Goal: Task Accomplishment & Management: Use online tool/utility

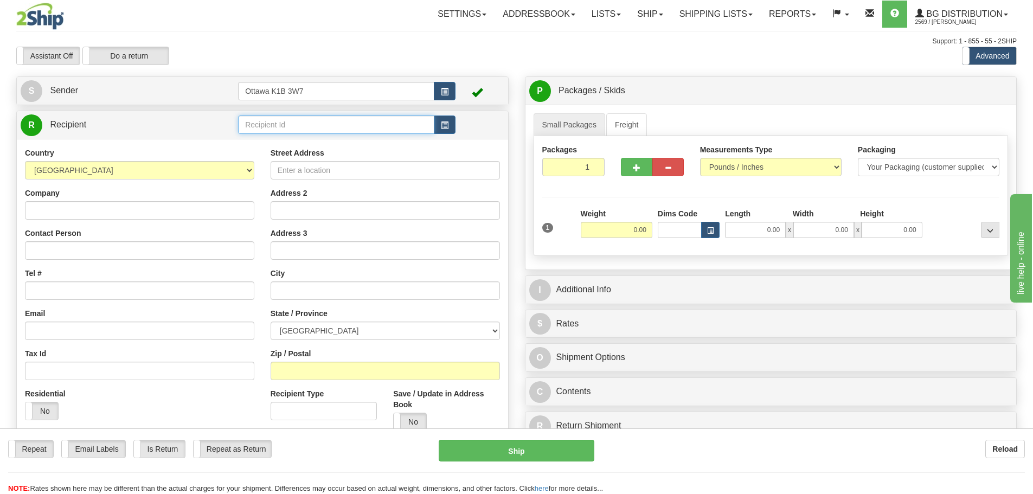
click at [336, 120] on input "text" at bounding box center [336, 124] width 196 height 18
type input "910894"
click at [378, 76] on div "S Sender Ottawa K1B 3W7" at bounding box center [262, 90] width 492 height 29
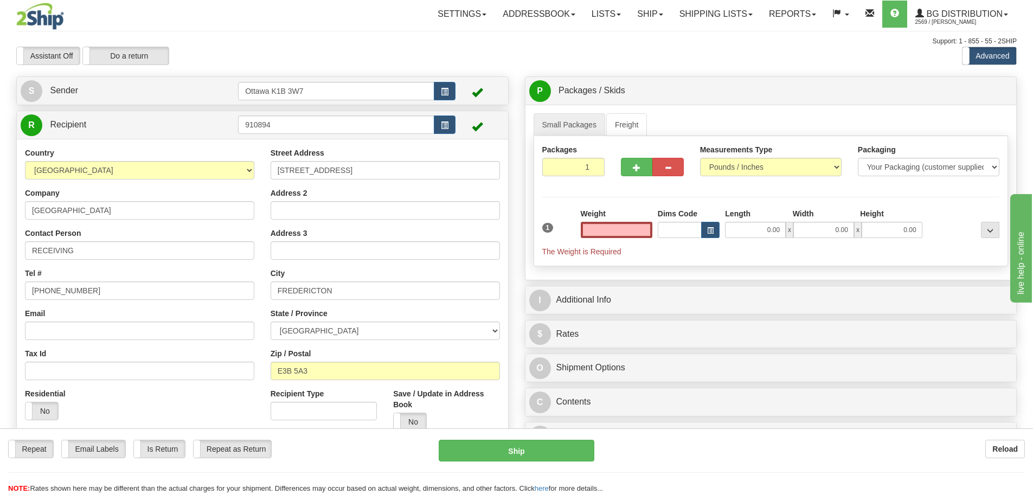
type input "0.00"
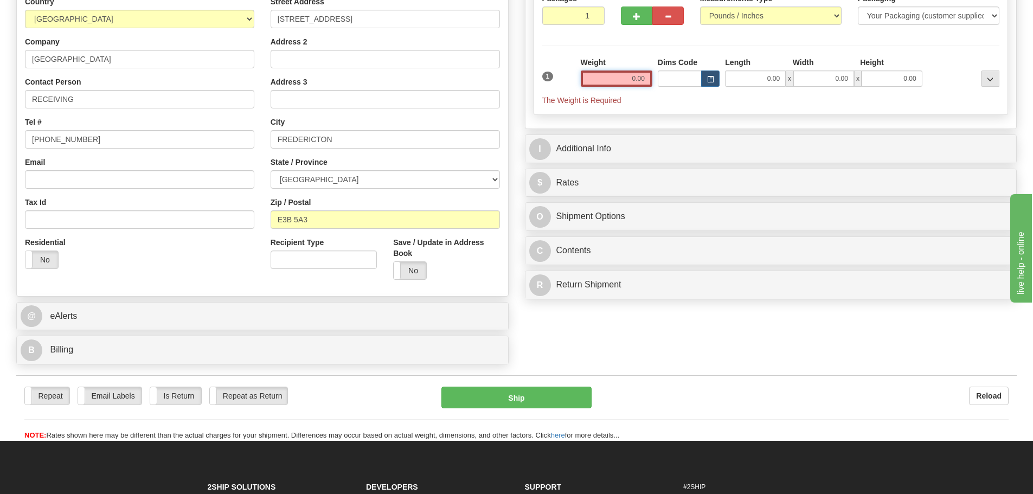
scroll to position [163, 0]
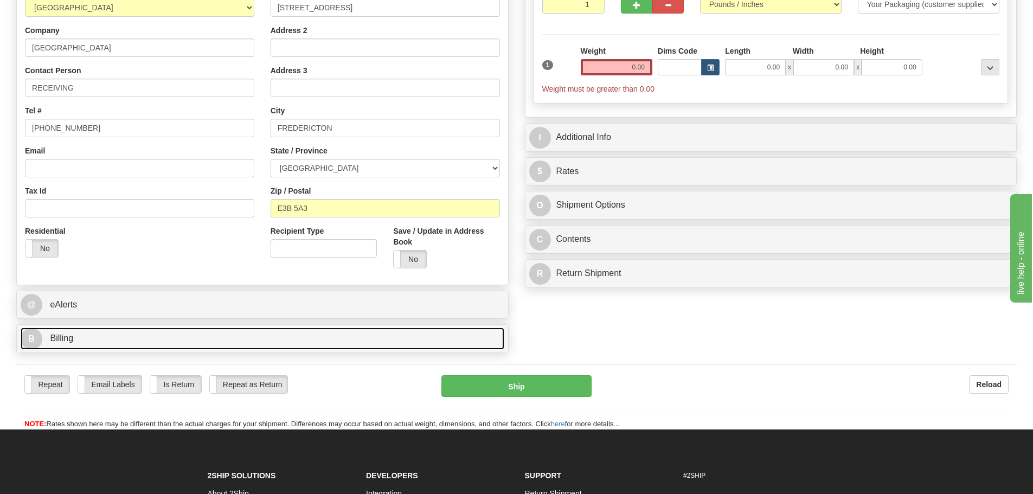
click at [196, 338] on link "B Billing" at bounding box center [263, 338] width 484 height 22
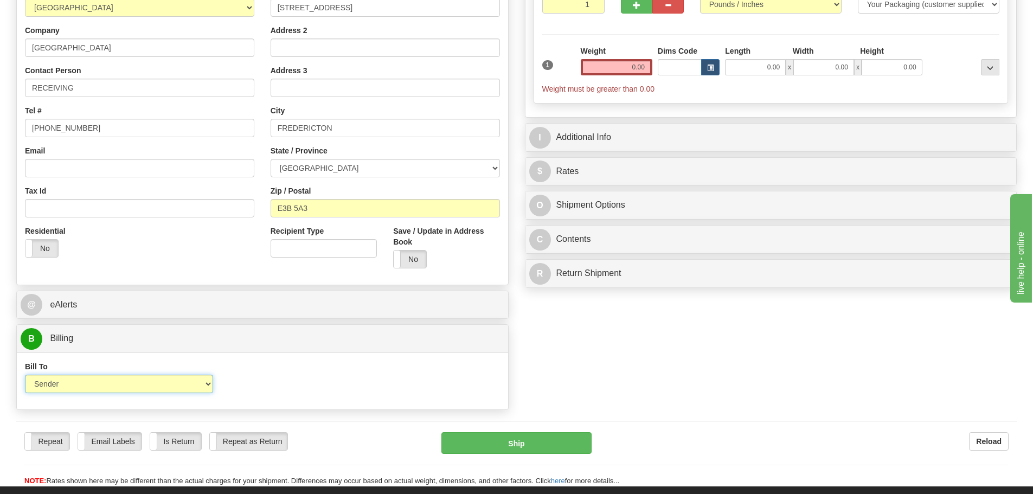
click at [201, 387] on select "Sender Recipient Third Party Collect" at bounding box center [119, 384] width 188 height 18
select select "2"
click at [25, 375] on select "Sender Recipient Third Party Collect" at bounding box center [119, 384] width 188 height 18
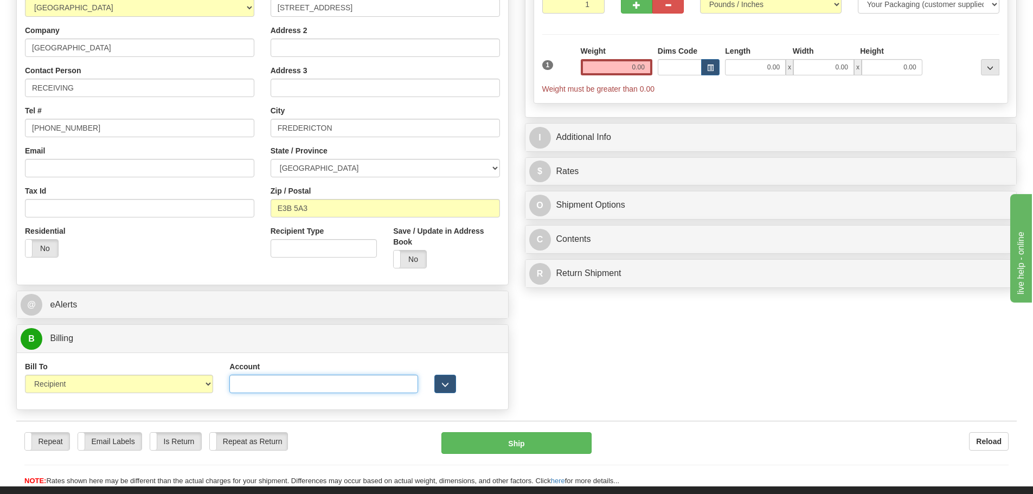
click at [361, 389] on input "Account" at bounding box center [323, 384] width 188 height 18
type input "9177807"
click at [659, 370] on div "Create a label for the return Create Pickup Without Label S" at bounding box center [516, 164] width 1017 height 501
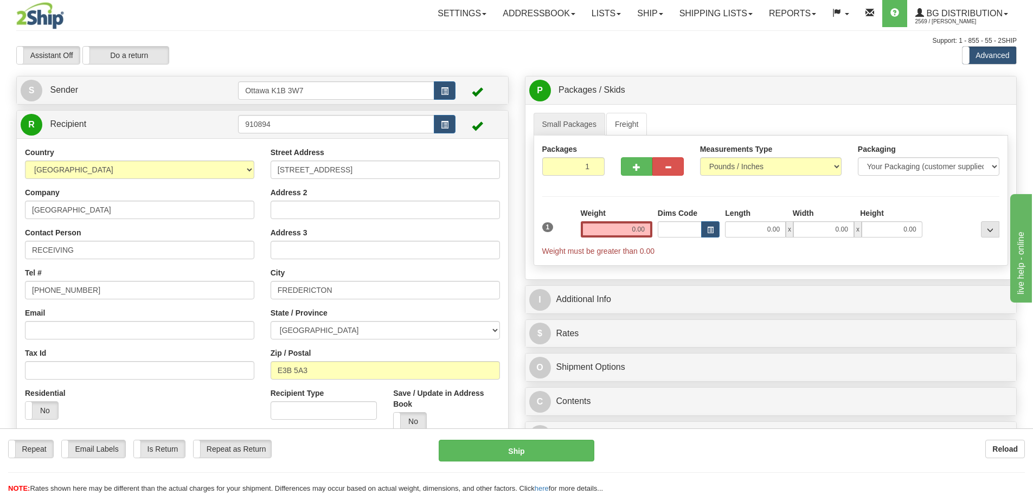
scroll to position [0, 0]
click at [609, 226] on input "0.00" at bounding box center [617, 230] width 72 height 16
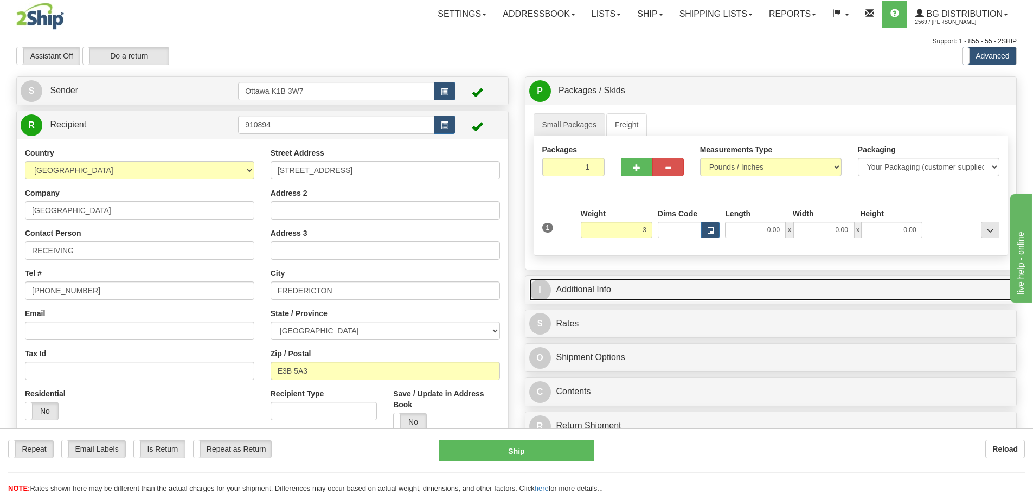
type input "3.00"
click at [701, 290] on link "I Additional Info" at bounding box center [771, 290] width 484 height 22
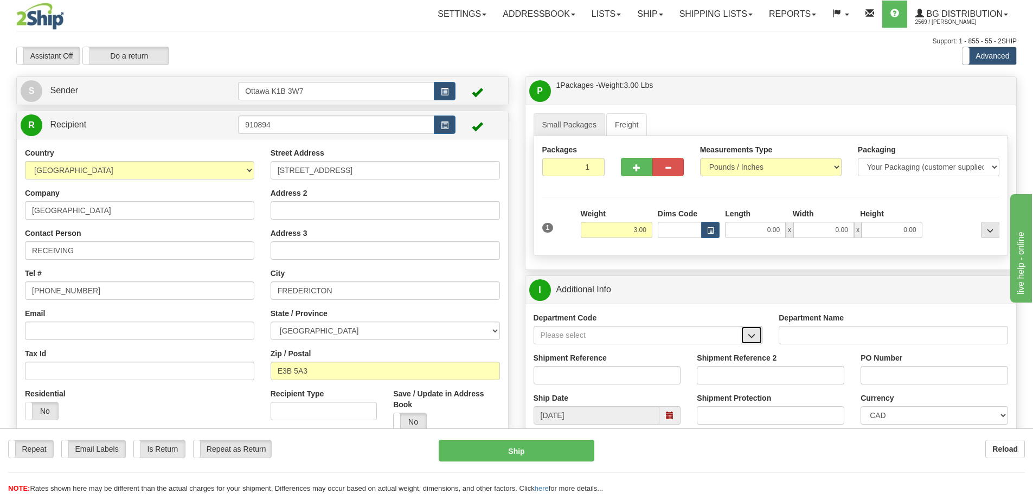
drag, startPoint x: 745, startPoint y: 333, endPoint x: 753, endPoint y: 340, distance: 10.0
click at [753, 340] on button "button" at bounding box center [752, 335] width 22 height 18
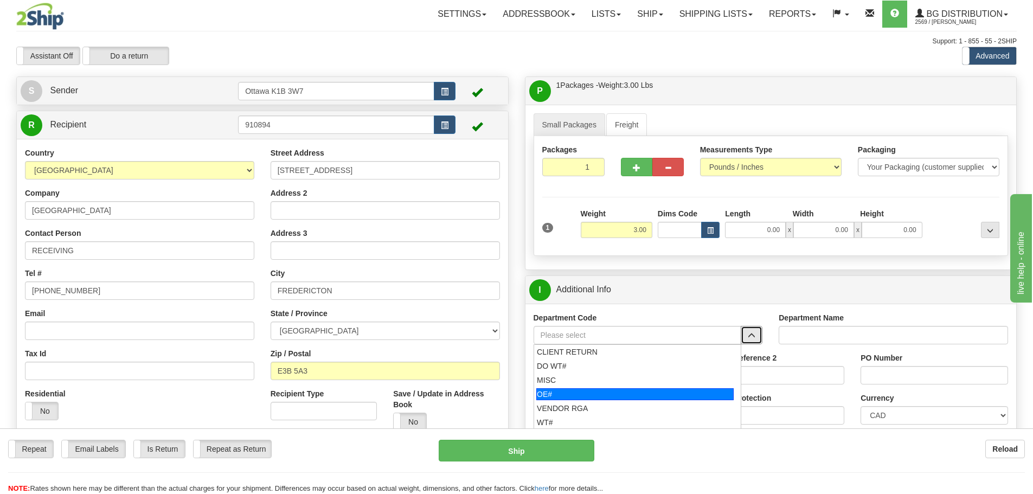
click at [638, 396] on div "OE#" at bounding box center [634, 394] width 197 height 12
type input "OE#"
type input "ORDERS"
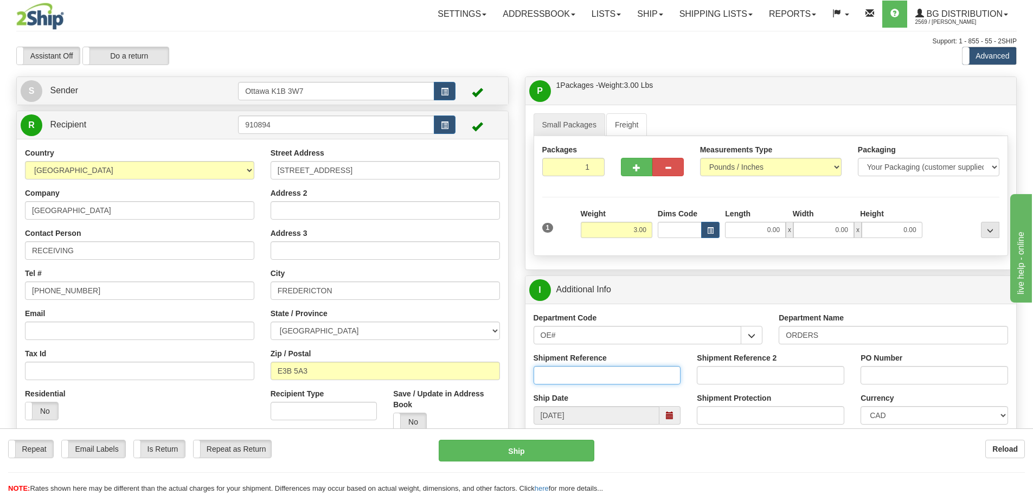
click at [618, 380] on input "Shipment Reference" at bounding box center [606, 375] width 147 height 18
type input "10203320-00"
click at [897, 375] on input "PO Number" at bounding box center [933, 375] width 147 height 18
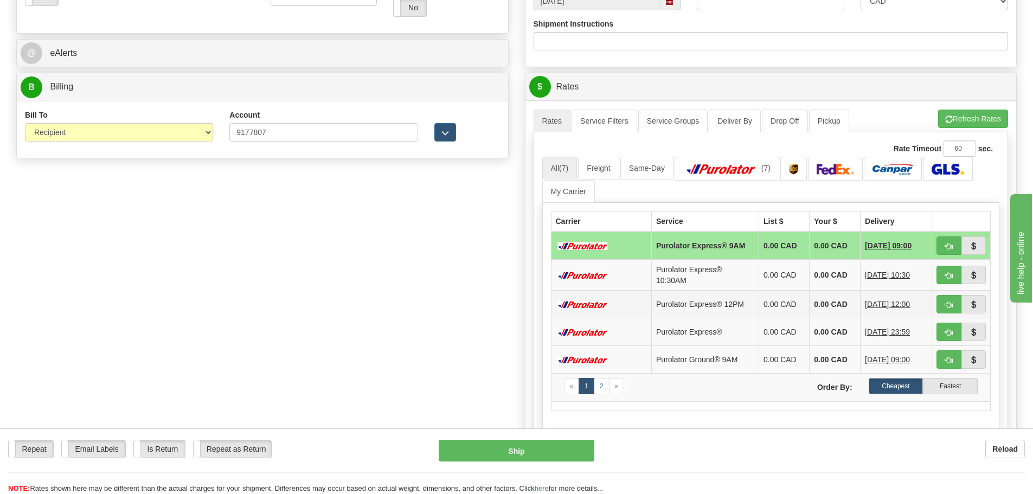
scroll to position [434, 0]
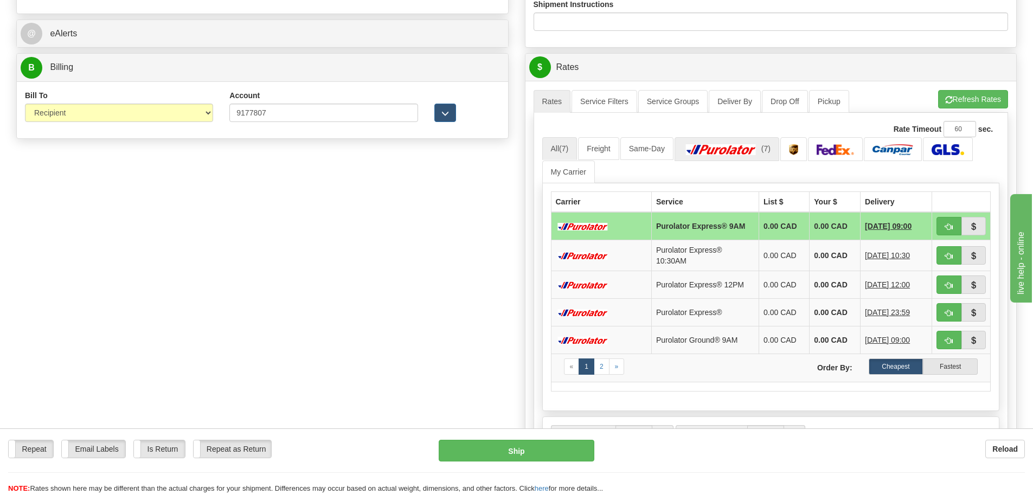
type input "553196"
click at [739, 148] on img at bounding box center [721, 149] width 76 height 11
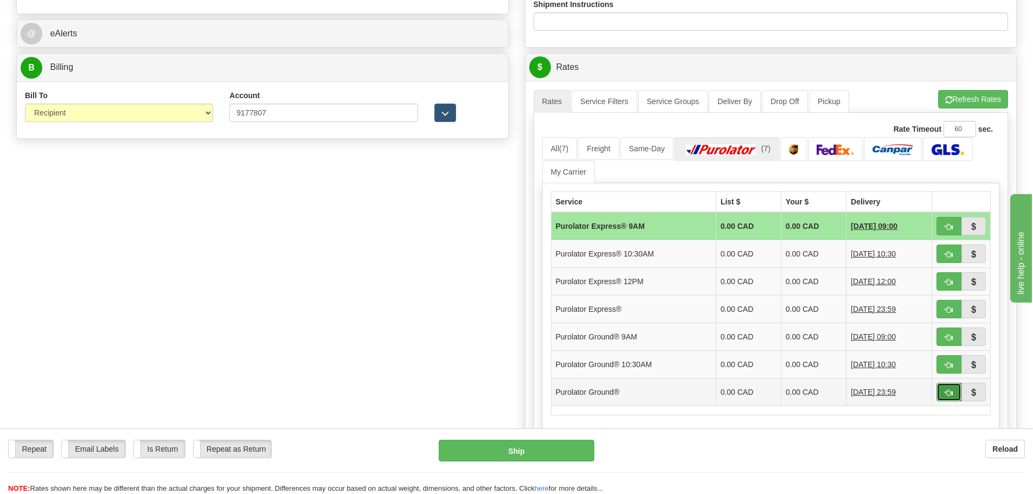
click at [937, 391] on button "button" at bounding box center [948, 392] width 25 height 18
type input "260"
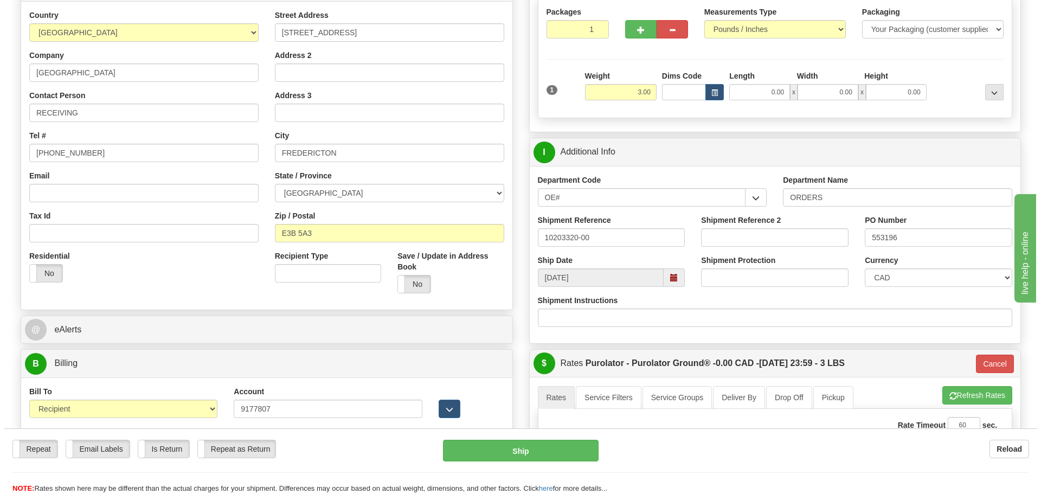
scroll to position [163, 0]
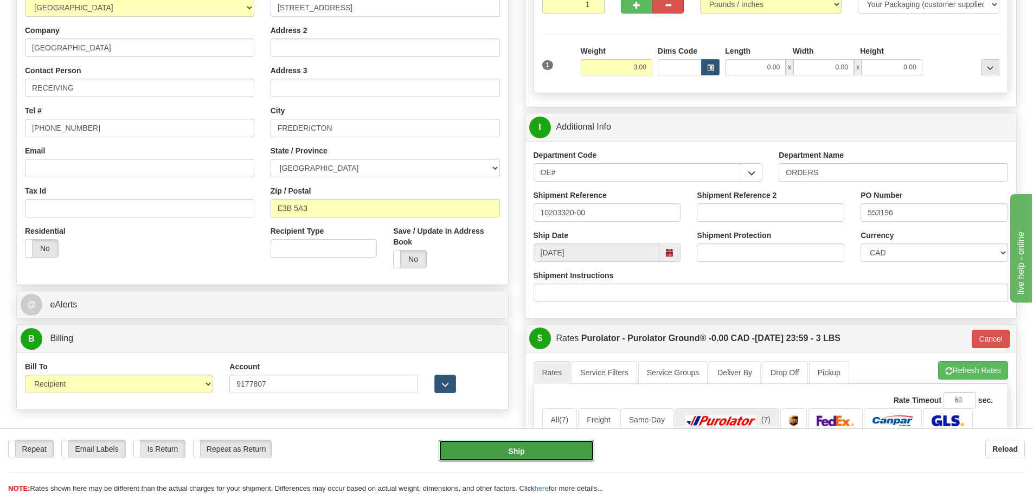
click at [537, 454] on button "Ship" at bounding box center [517, 451] width 156 height 22
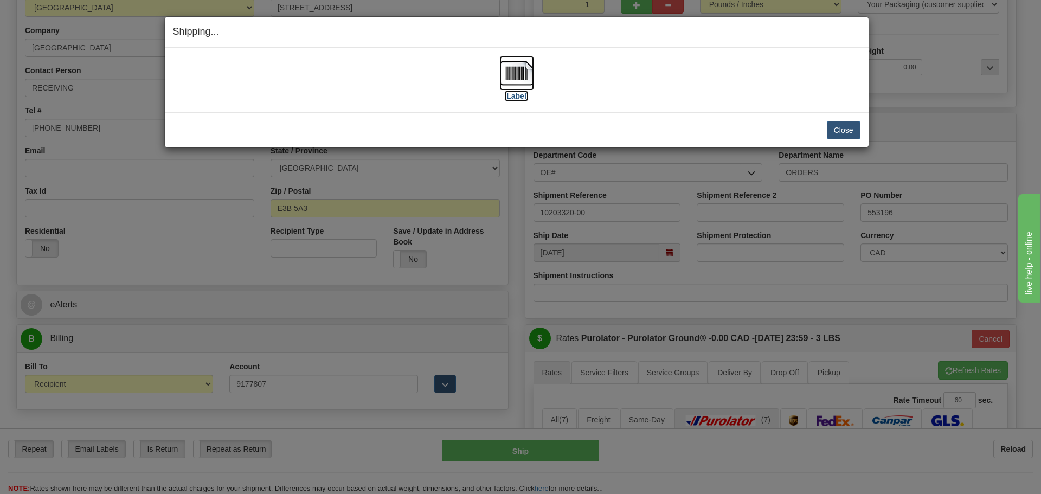
click at [516, 91] on label "[Label]" at bounding box center [516, 96] width 25 height 11
click at [847, 127] on button "Close" at bounding box center [844, 130] width 34 height 18
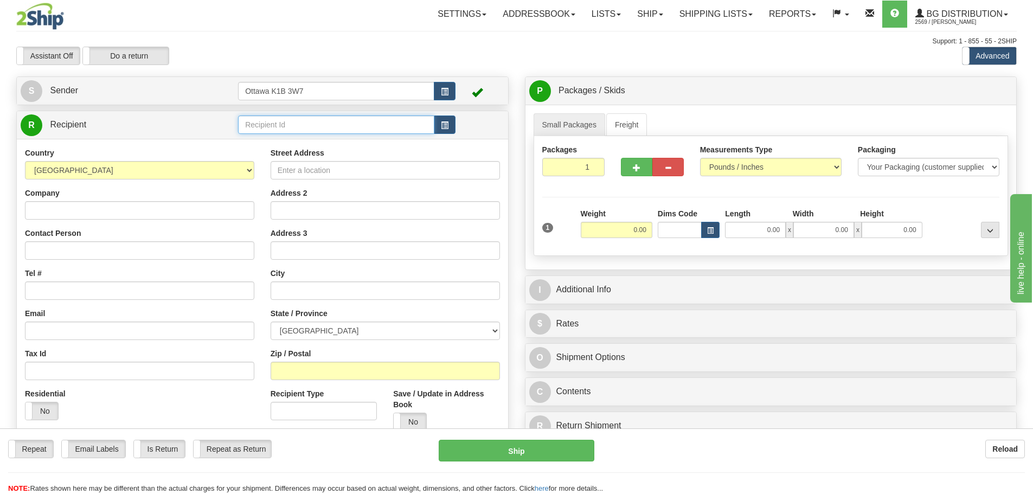
click at [398, 119] on input "text" at bounding box center [336, 124] width 196 height 18
type input "60020"
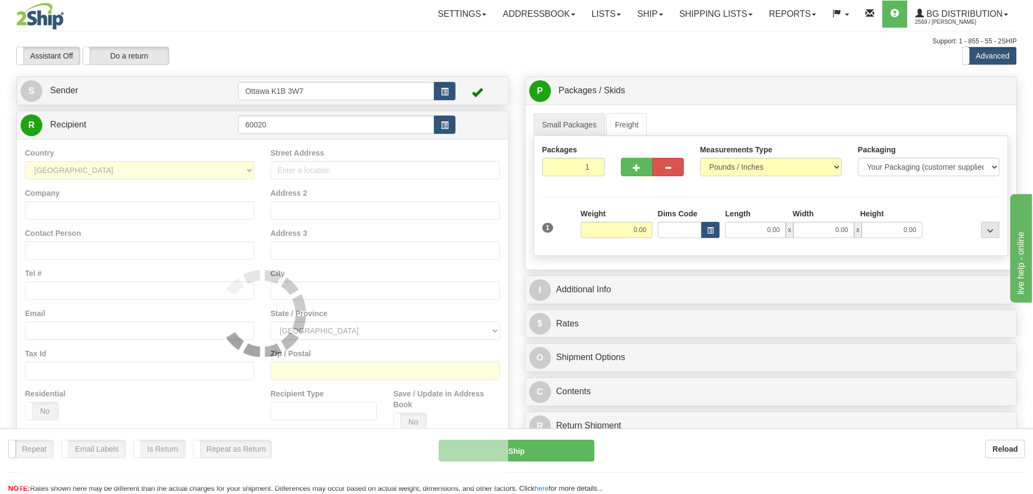
click at [429, 75] on div "Toggle navigation Settings Shipping Preferences Fields Preferences New" at bounding box center [516, 308] width 1033 height 616
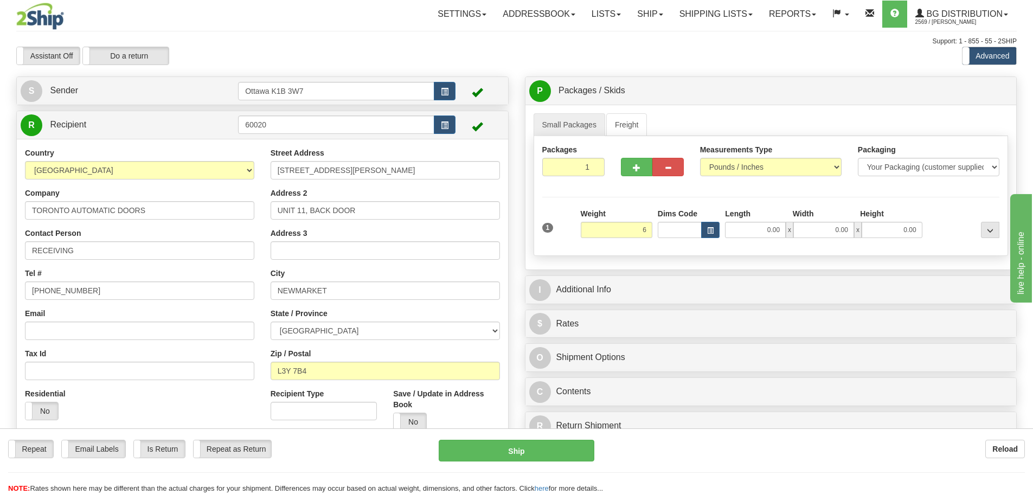
type input "6.00"
click at [723, 276] on div "I Additional Info" at bounding box center [770, 290] width 491 height 28
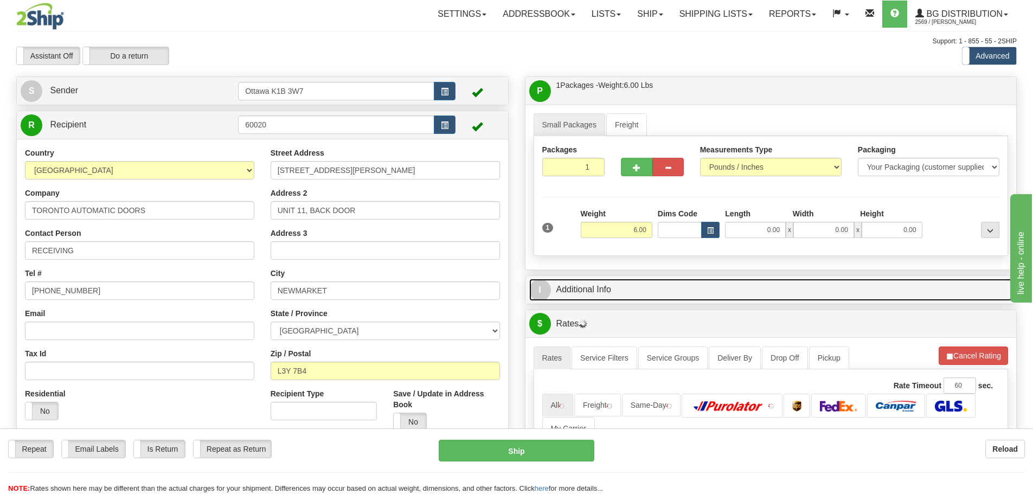
click at [726, 288] on link "I Additional Info" at bounding box center [771, 290] width 484 height 22
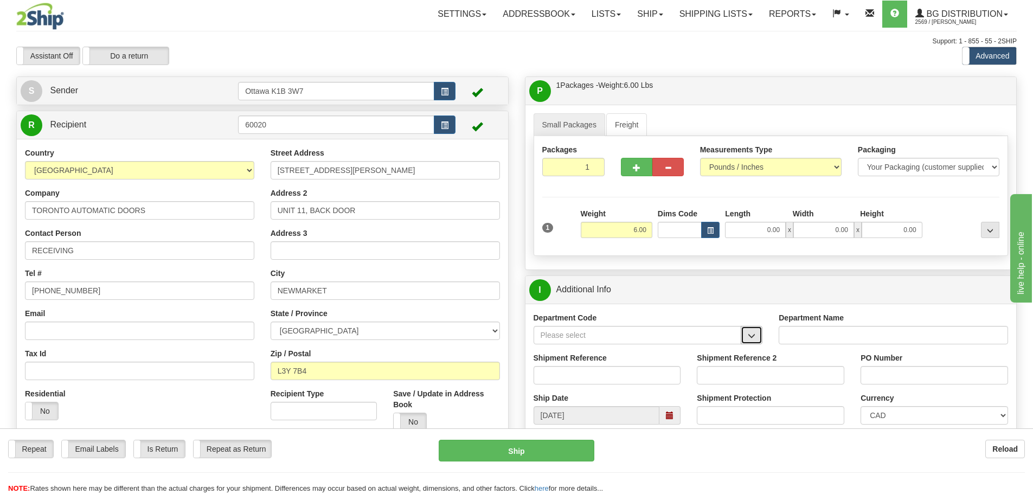
click at [755, 335] on span "button" at bounding box center [752, 335] width 8 height 7
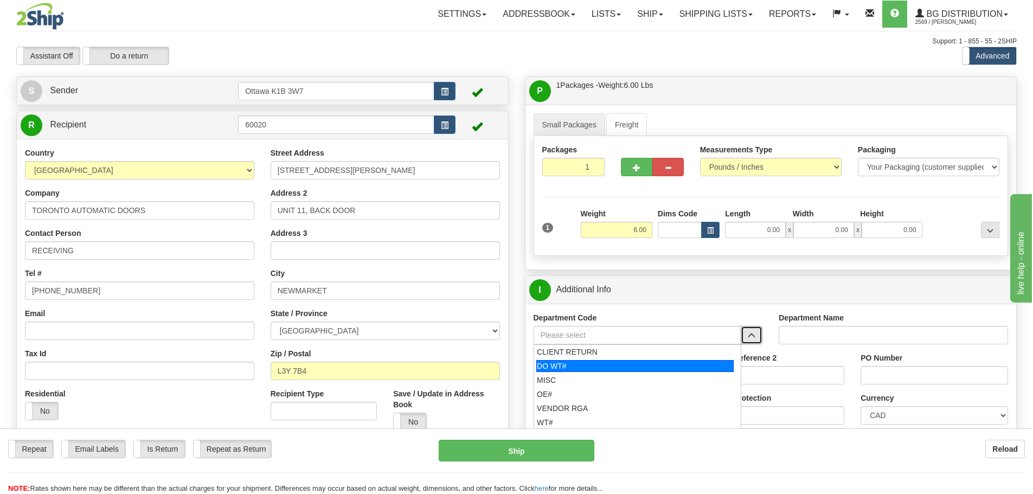
click at [627, 370] on div "DO WT#" at bounding box center [634, 366] width 197 height 12
type input "DO WT#"
type input "DIRECT ORDERS"
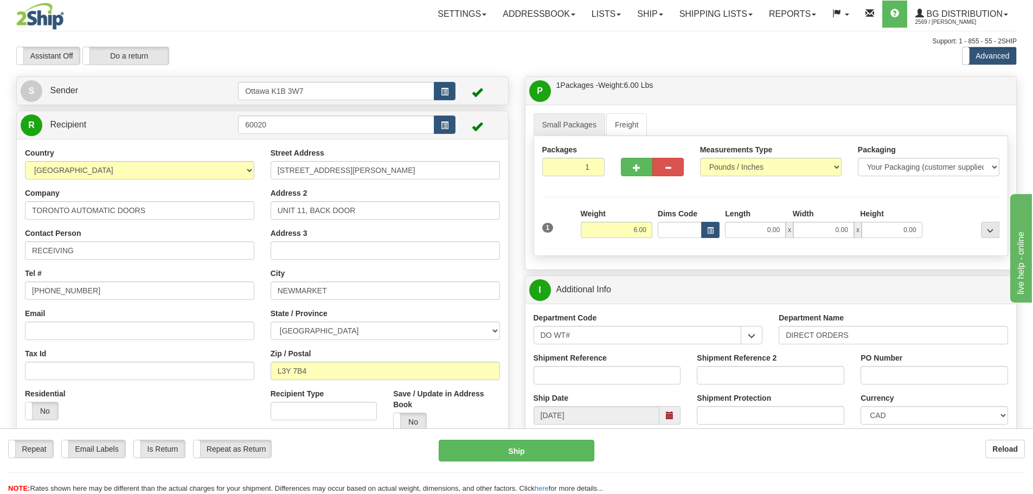
click at [616, 389] on div "Shipment Reference" at bounding box center [607, 372] width 164 height 40
click at [616, 384] on div "Shipment Reference" at bounding box center [607, 372] width 164 height 40
click at [616, 376] on input "Shipment Reference" at bounding box center [606, 375] width 147 height 18
type input "165419-00"
click at [890, 378] on input "PO Number" at bounding box center [933, 375] width 147 height 18
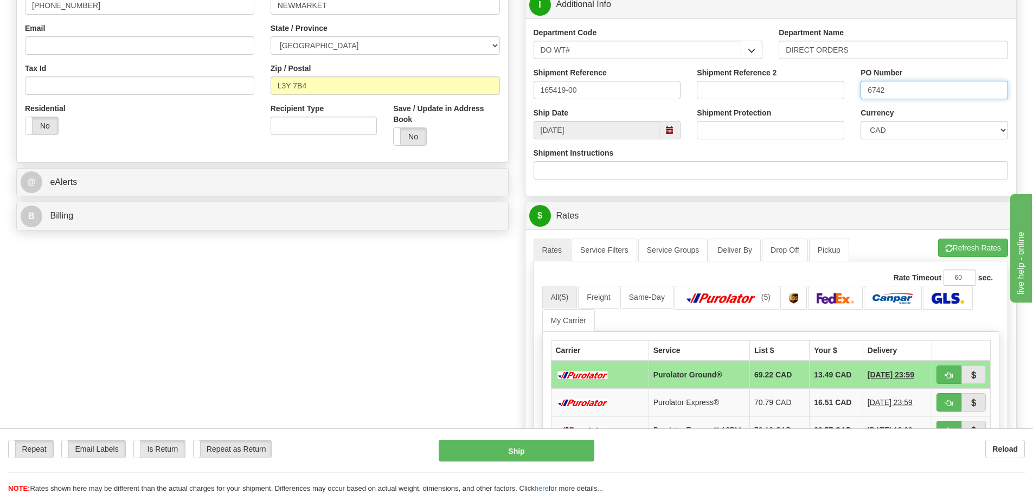
scroll to position [325, 0]
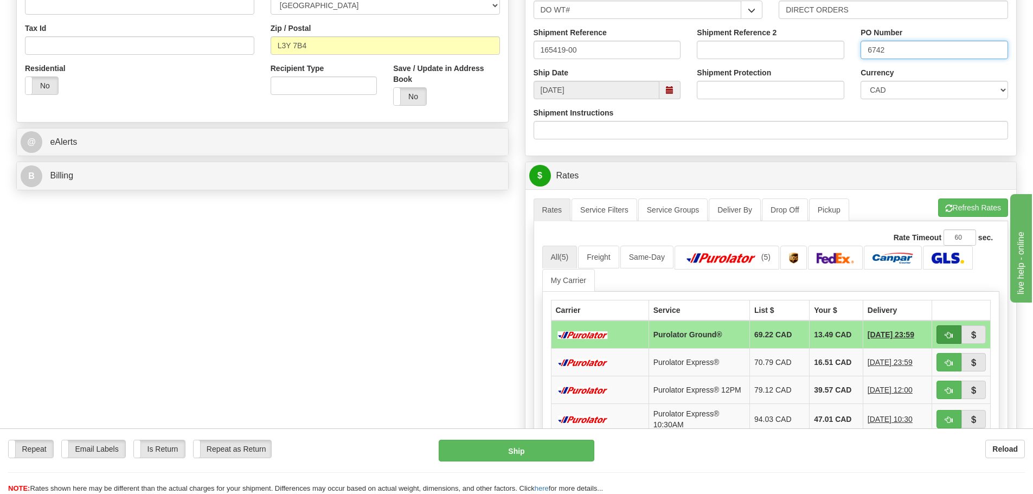
type input "6742"
click at [942, 340] on button "button" at bounding box center [948, 334] width 25 height 18
type input "260"
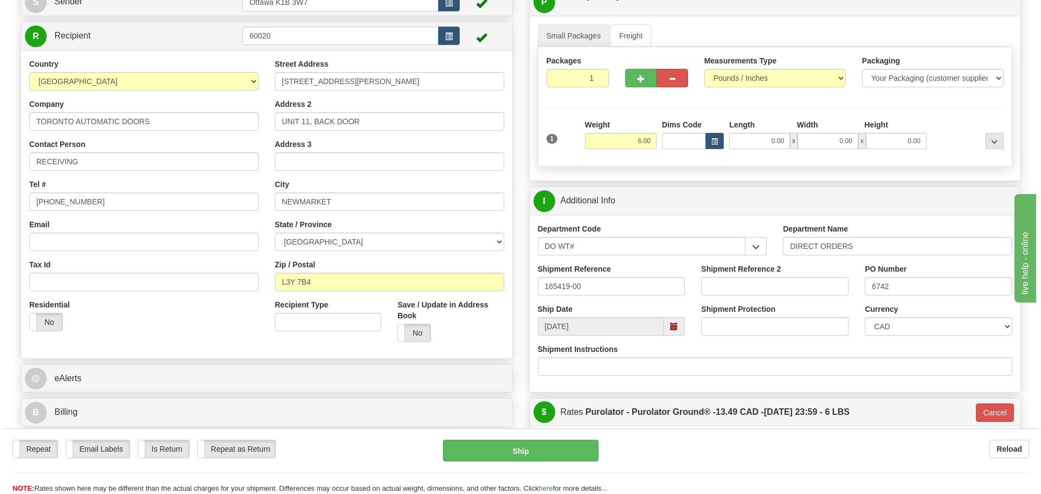
scroll to position [108, 0]
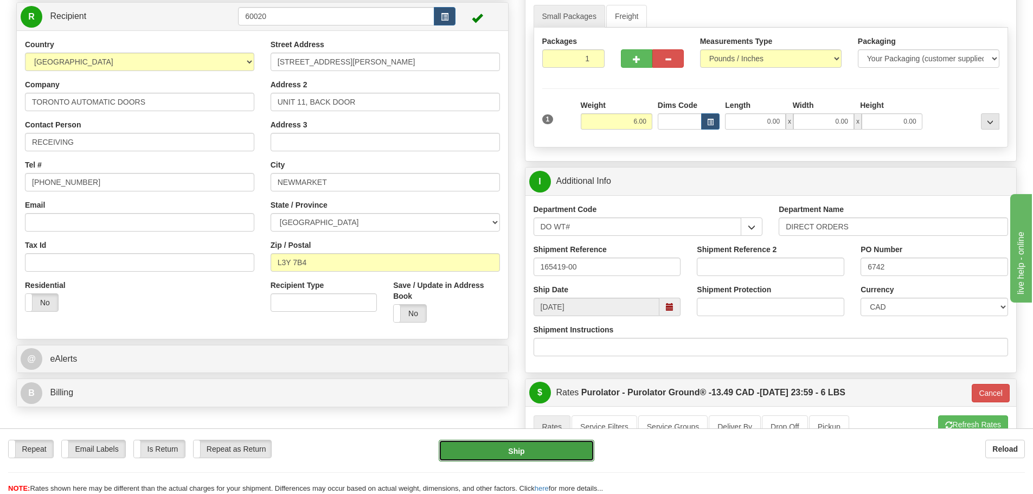
click at [492, 447] on button "Ship" at bounding box center [517, 451] width 156 height 22
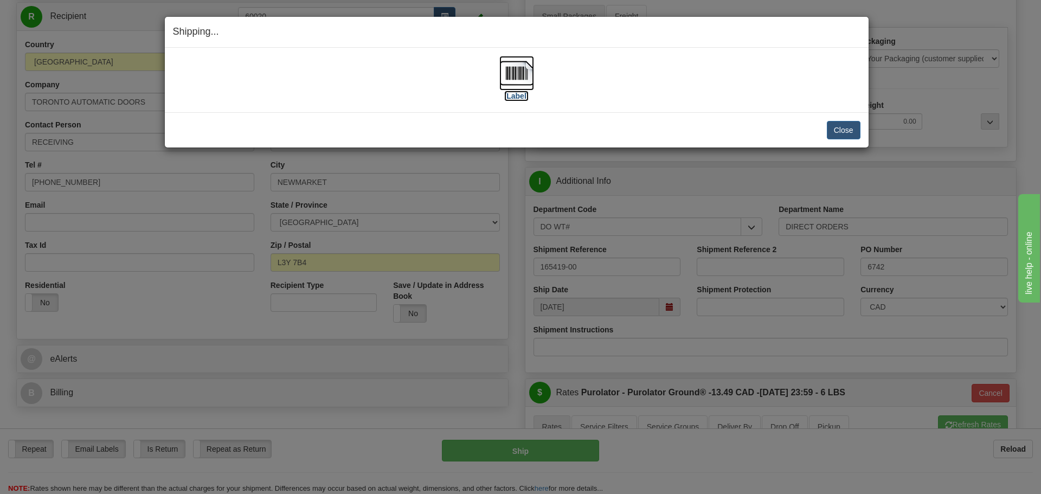
click at [511, 97] on label "[Label]" at bounding box center [516, 96] width 25 height 11
click at [837, 132] on button "Close" at bounding box center [844, 130] width 34 height 18
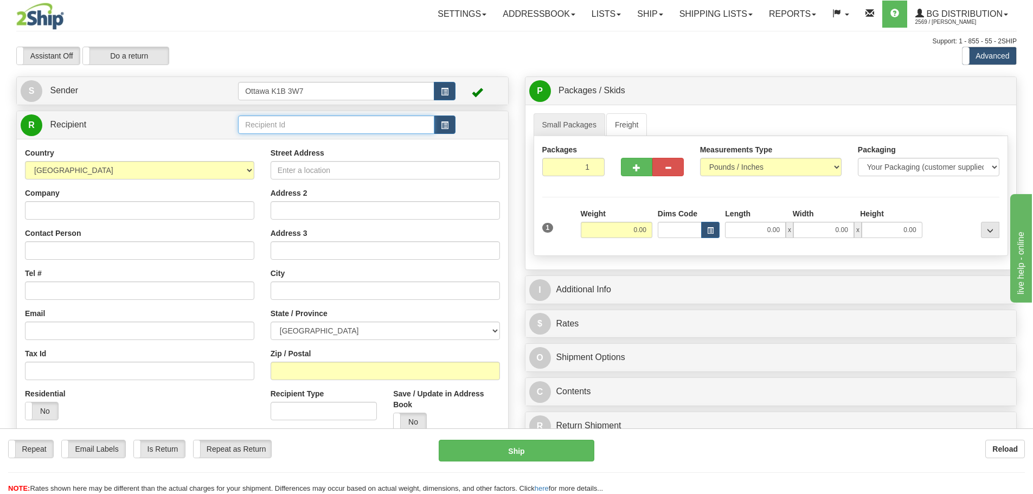
click at [337, 122] on input "text" at bounding box center [336, 124] width 196 height 18
type input "1186"
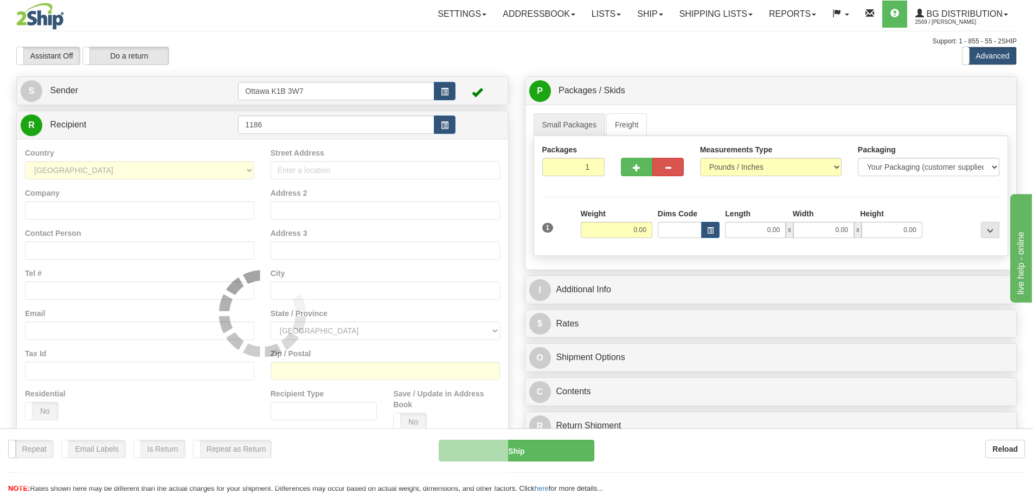
click at [372, 42] on div "Support: 1 - 855 - 55 - 2SHIP" at bounding box center [516, 41] width 1000 height 9
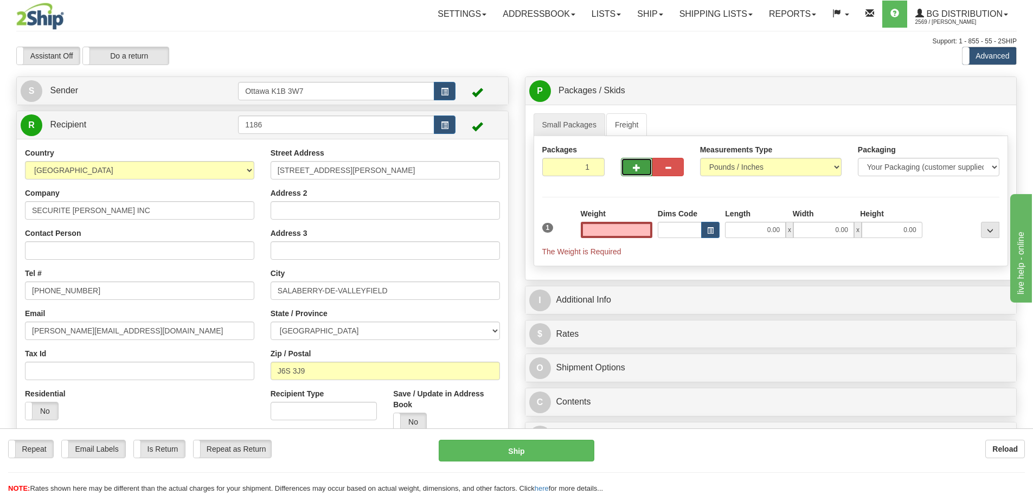
type input "0.00"
click at [645, 160] on button "button" at bounding box center [636, 167] width 31 height 18
click at [644, 166] on button "button" at bounding box center [636, 167] width 31 height 18
type input "3"
click at [998, 85] on label "Pack / Skid Level Pack.." at bounding box center [981, 91] width 62 height 16
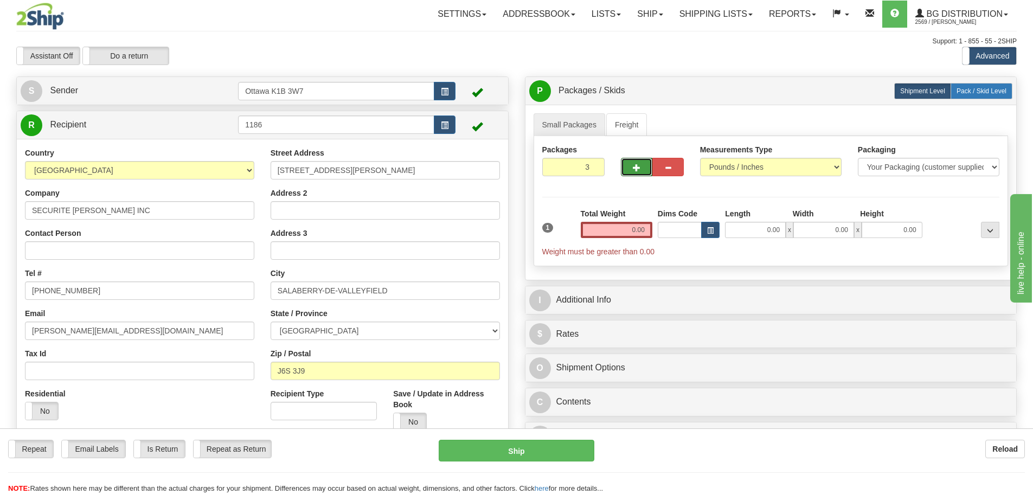
radio input "true"
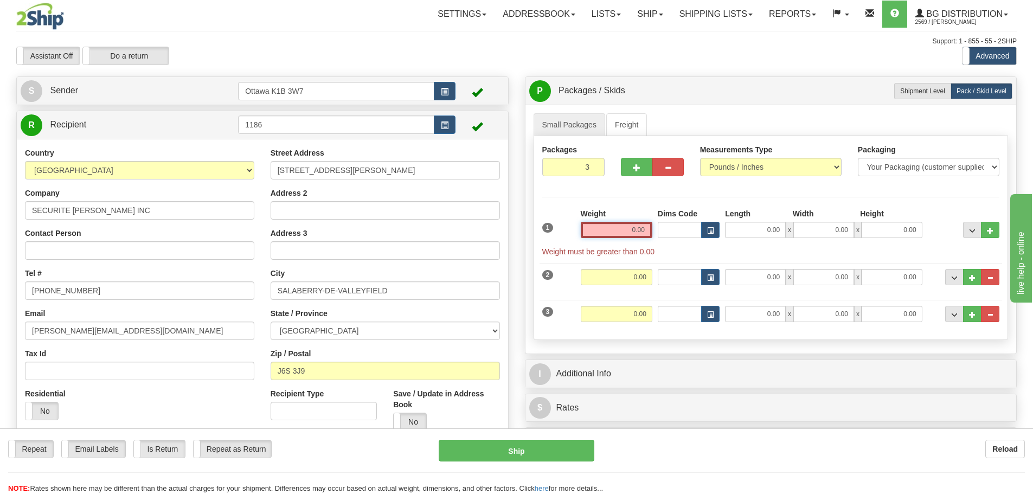
click at [639, 236] on input "0.00" at bounding box center [617, 230] width 72 height 16
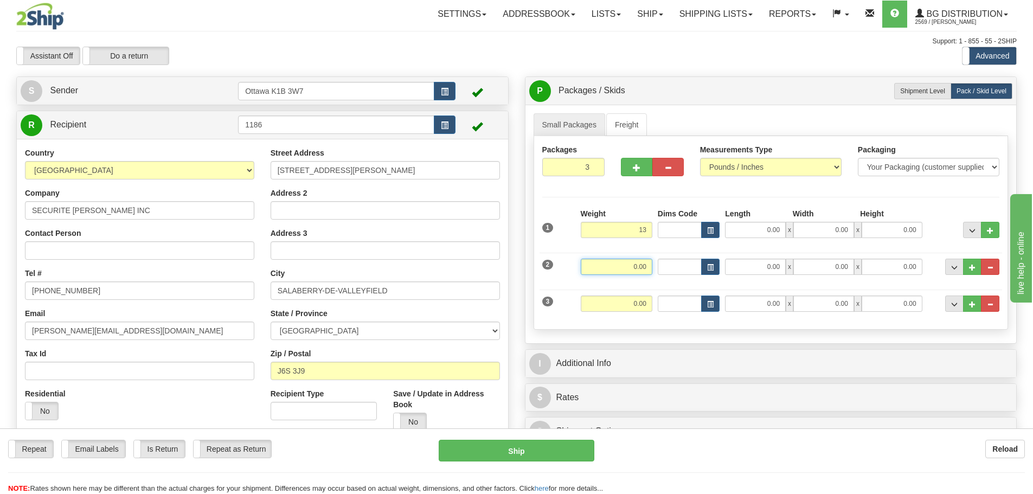
type input "13.00"
click at [651, 263] on input "0.00" at bounding box center [617, 267] width 72 height 16
type input "20.00"
click at [646, 304] on input "0.00" at bounding box center [617, 303] width 72 height 16
type input "29.00"
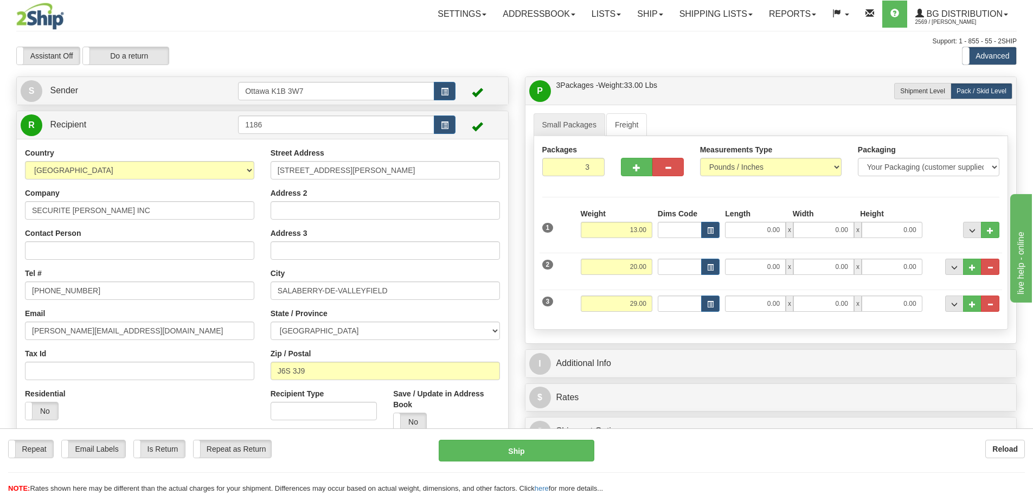
click at [748, 348] on div "P Packages / Skids 3 Packages - Weight: 33.00 Lbs 1 Skids - Weight: 0.00 Lbs Sh…" at bounding box center [771, 297] width 509 height 443
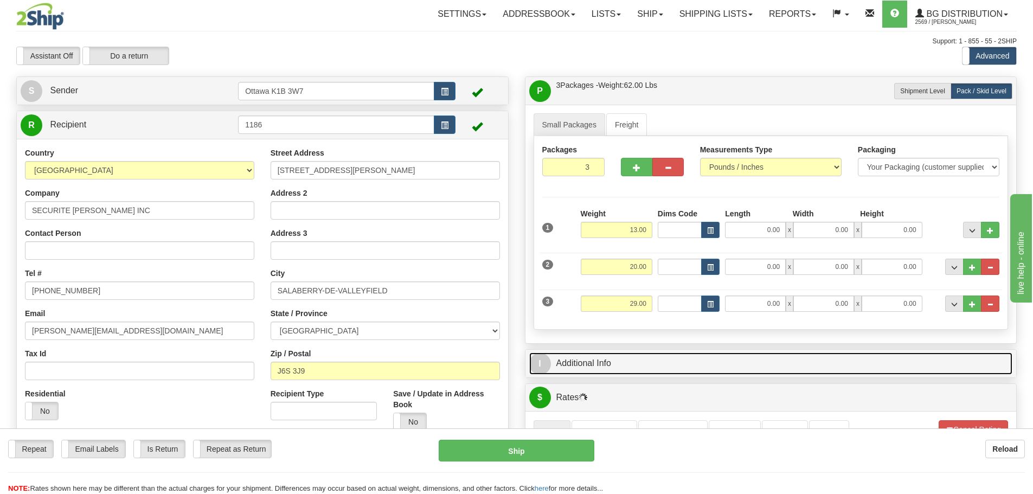
click at [748, 362] on link "I Additional Info" at bounding box center [771, 363] width 484 height 22
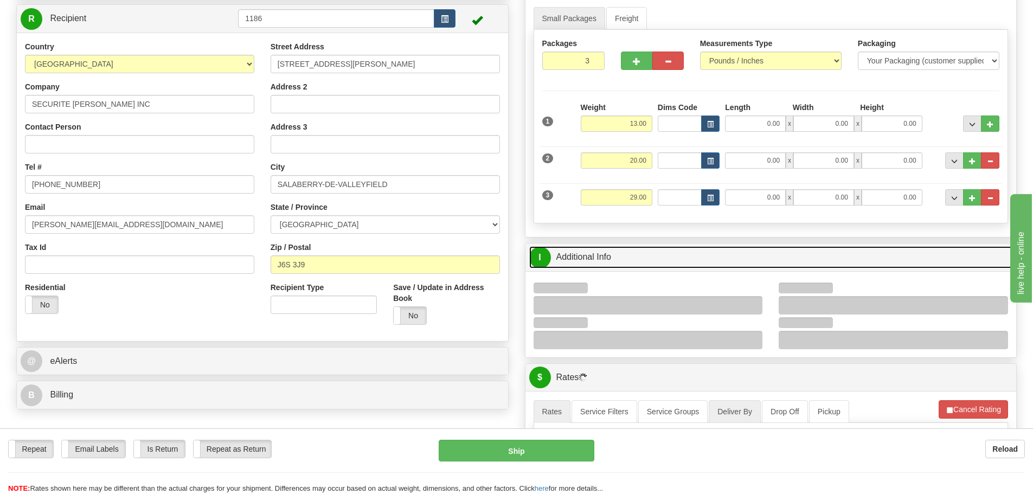
scroll to position [271, 0]
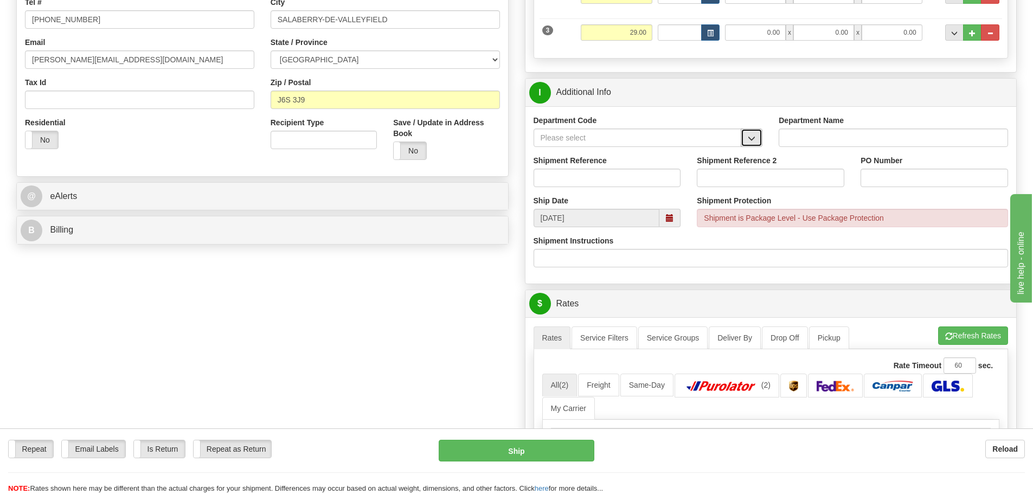
click at [756, 138] on button "button" at bounding box center [752, 137] width 22 height 18
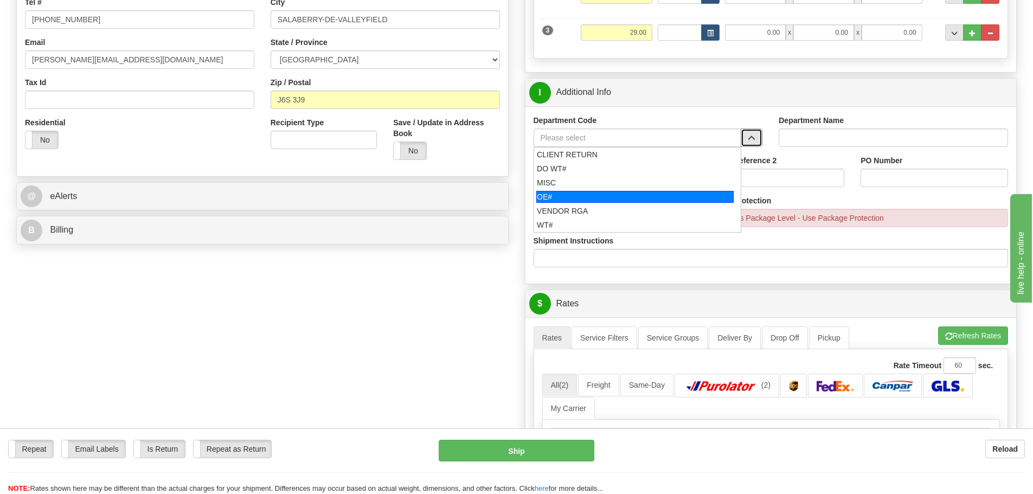
click at [705, 199] on div "OE#" at bounding box center [634, 197] width 197 height 12
type input "OE#"
type input "ORDERS"
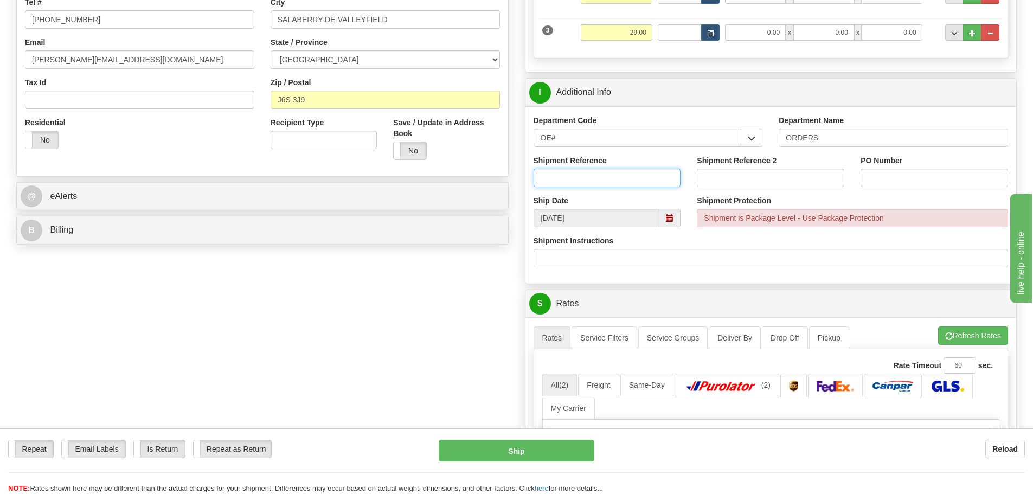
click at [587, 181] on input "Shipment Reference" at bounding box center [606, 178] width 147 height 18
type input "10203500-00"
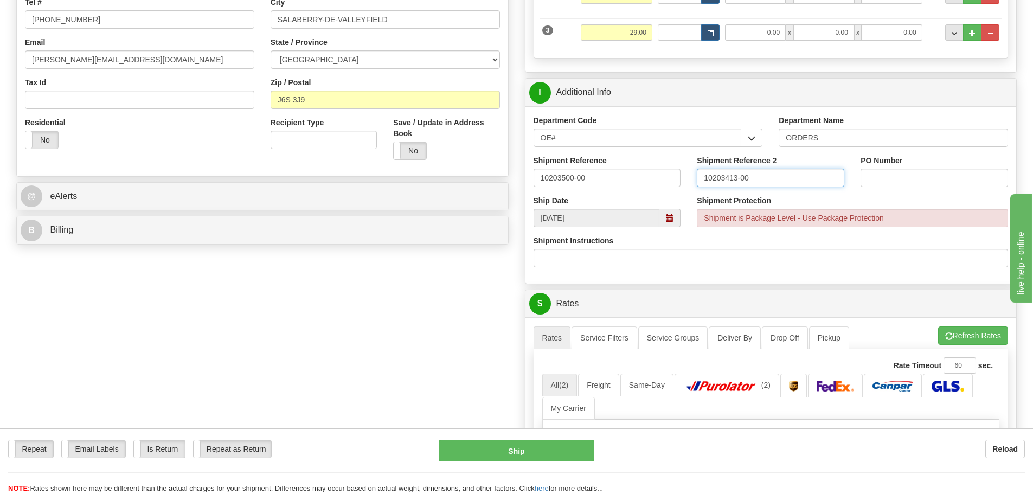
type input "10203413-00"
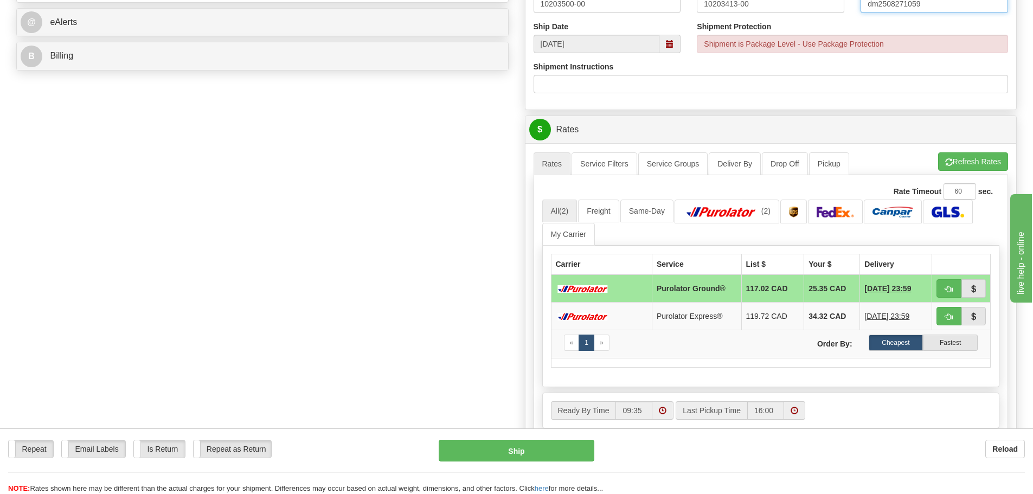
scroll to position [488, 0]
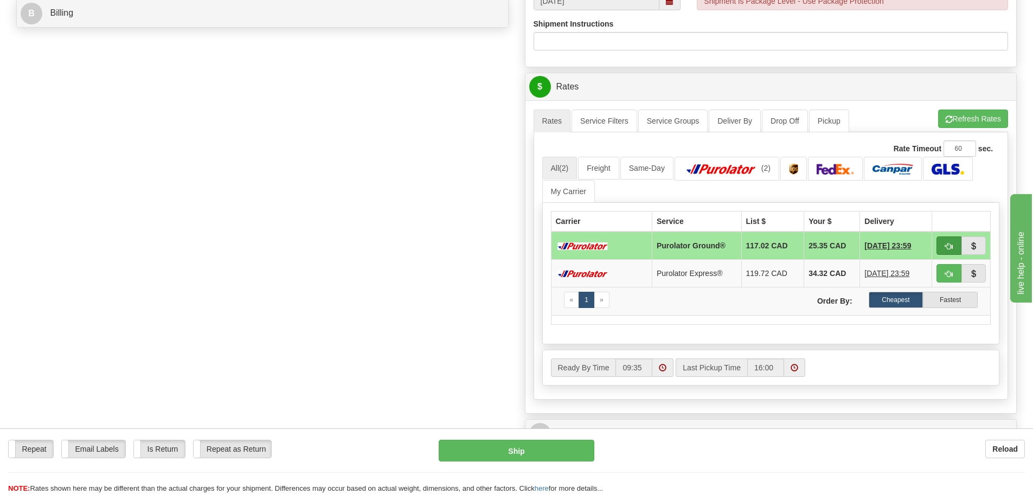
type input "dm2508271059"
click at [953, 250] on button "button" at bounding box center [948, 245] width 25 height 18
type input "260"
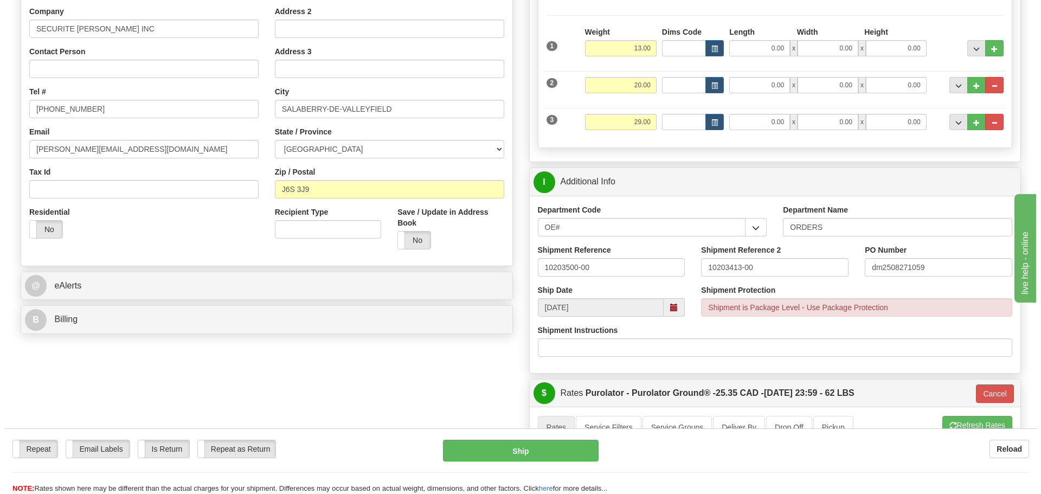
scroll to position [163, 0]
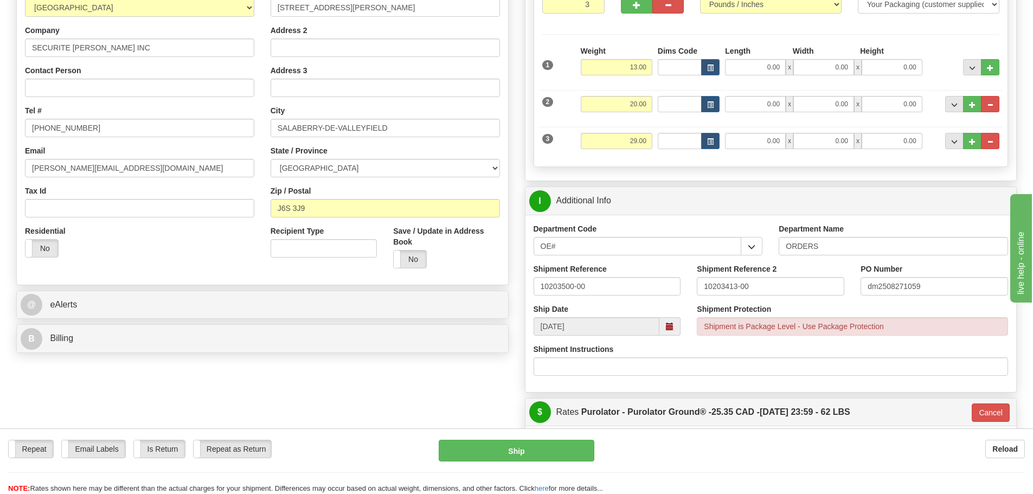
click at [554, 438] on div "Repeat Repeat Email Labels Email Labels Edit Is Return Is Return Repeat as Retu…" at bounding box center [516, 461] width 1033 height 66
click at [558, 445] on button "Ship" at bounding box center [517, 451] width 156 height 22
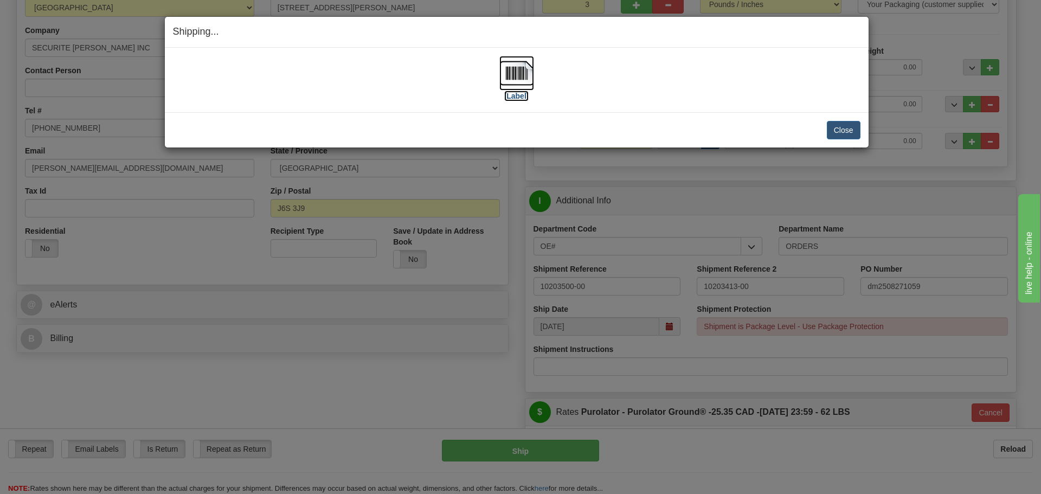
click at [520, 101] on label "[Label]" at bounding box center [516, 96] width 25 height 11
click at [854, 136] on button "Close" at bounding box center [844, 130] width 34 height 18
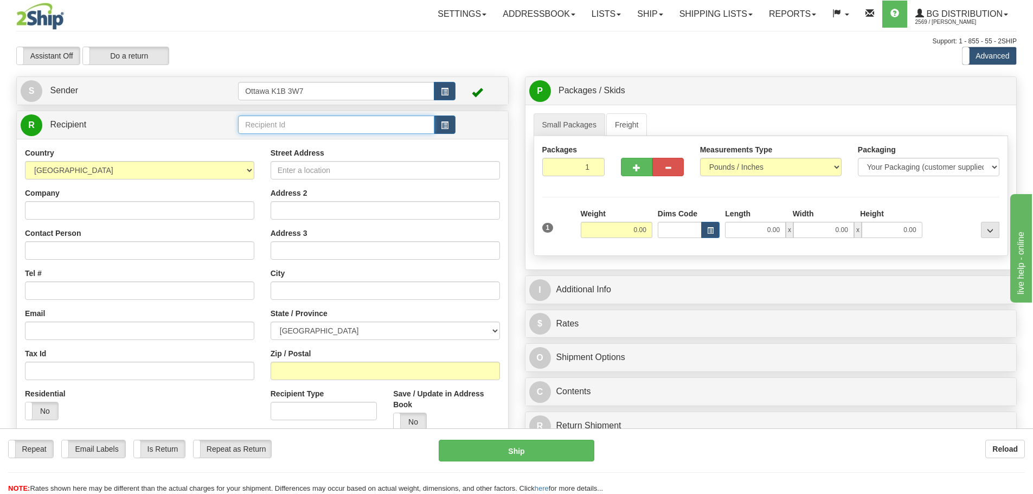
click at [336, 126] on input "text" at bounding box center [336, 124] width 196 height 18
type input "910893"
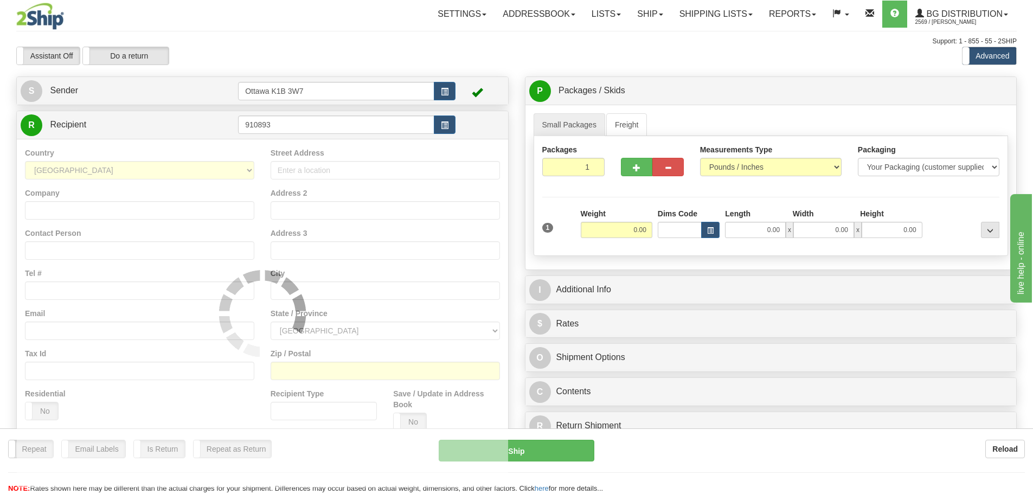
click at [431, 47] on div "Assistant On Assistant Off Do a return Do a return" at bounding box center [219, 56] width 423 height 18
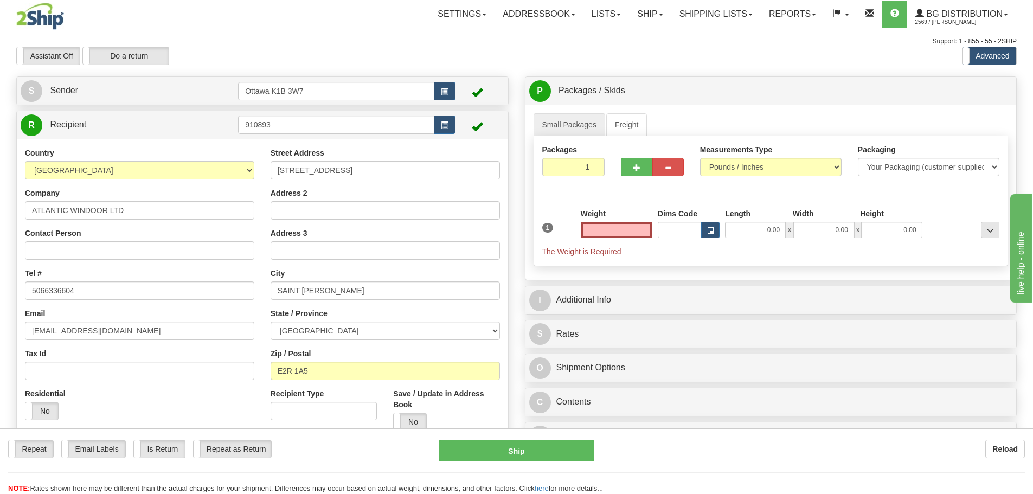
type input "0.00"
click at [607, 226] on input "0.00" at bounding box center [617, 230] width 72 height 16
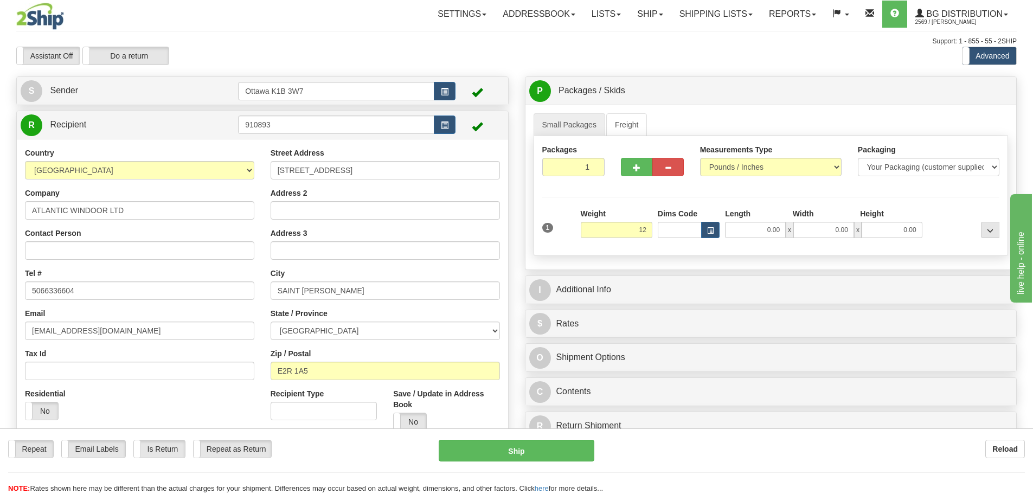
type input "12.00"
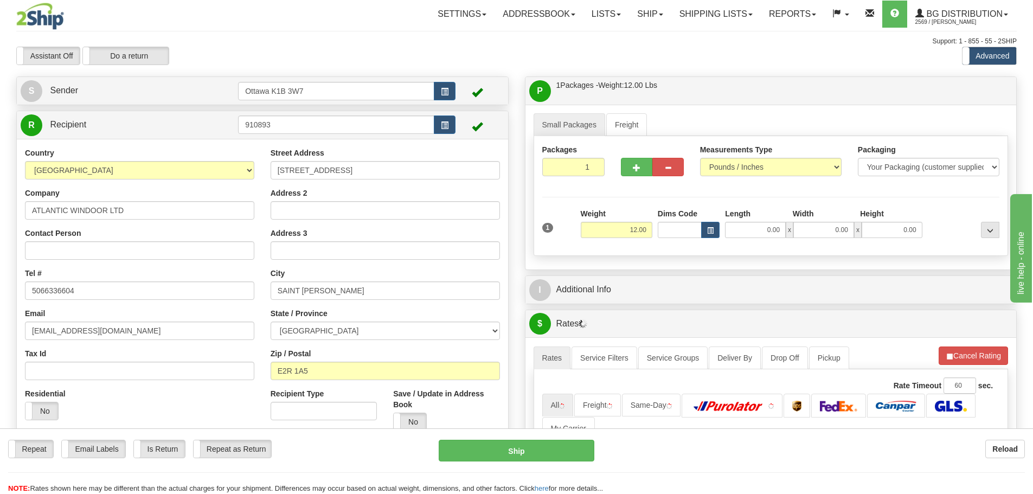
click at [848, 301] on div "I Additional Info" at bounding box center [770, 290] width 491 height 28
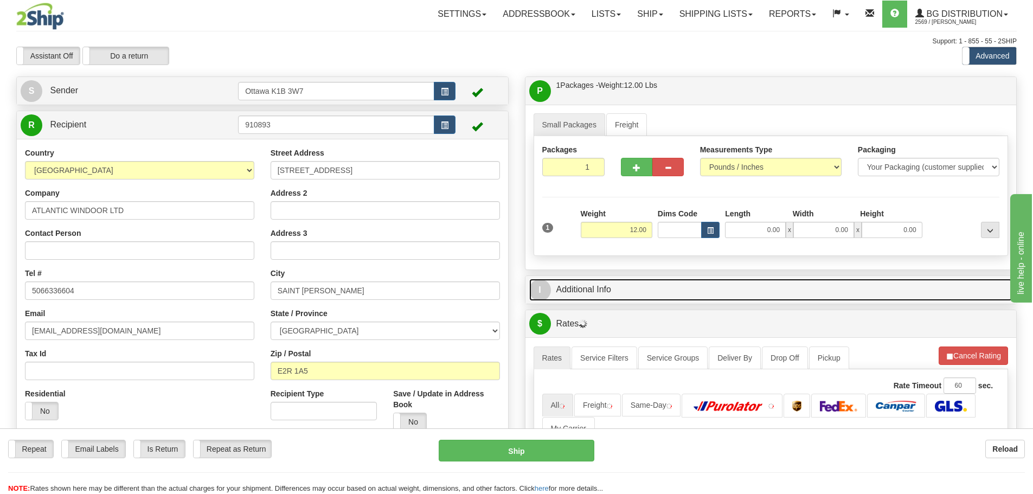
click at [601, 285] on link "I Additional Info" at bounding box center [771, 290] width 484 height 22
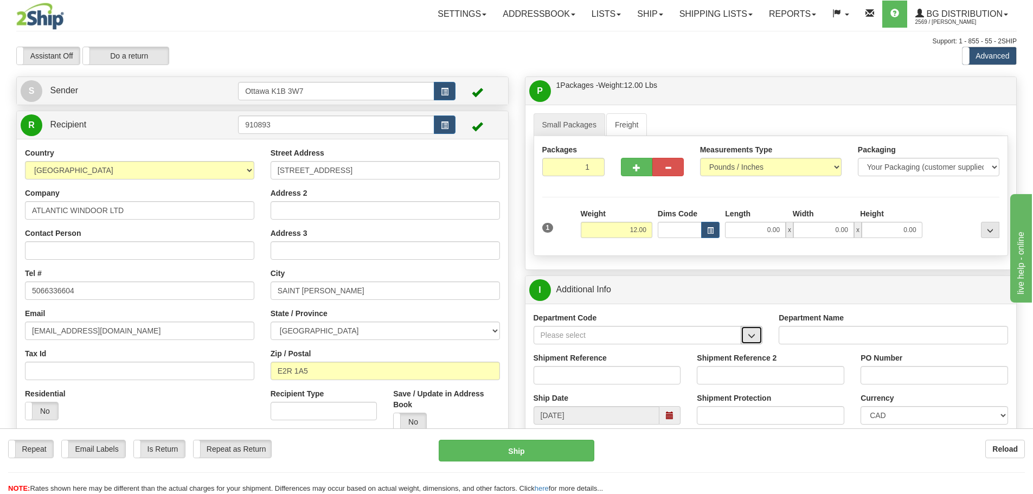
click at [755, 336] on span "button" at bounding box center [752, 335] width 8 height 7
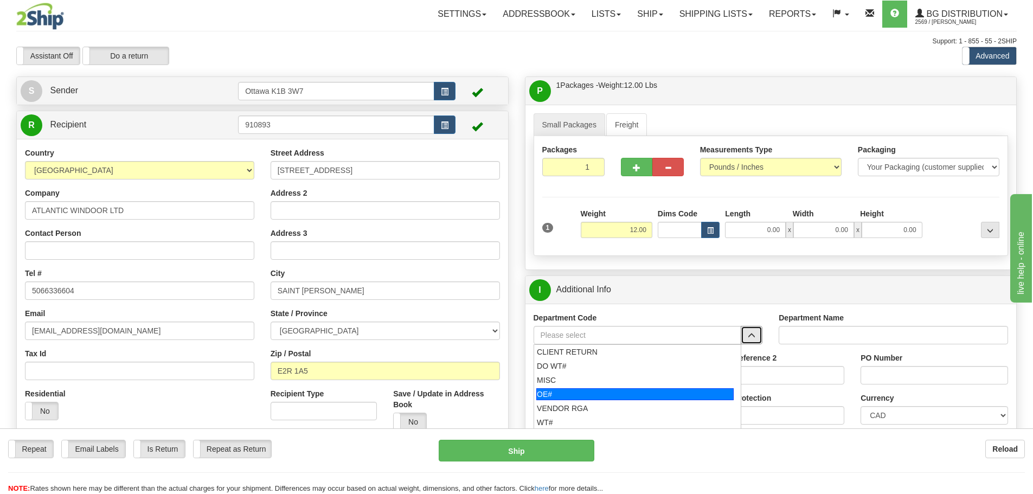
click at [613, 391] on div "OE#" at bounding box center [634, 394] width 197 height 12
type input "OE#"
type input "ORDERS"
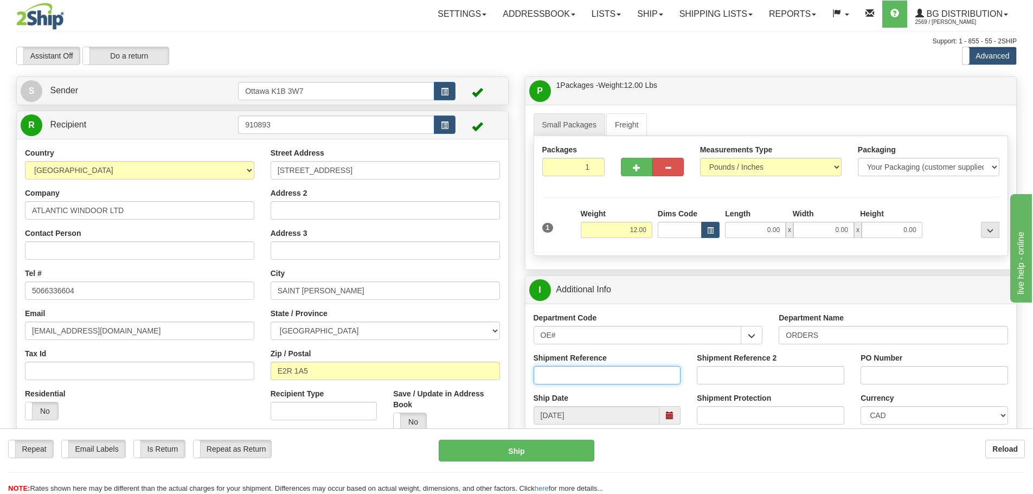
click at [602, 376] on input "Shipment Reference" at bounding box center [606, 375] width 147 height 18
type input "10203312-00"
click at [879, 372] on input "PO Number" at bounding box center [933, 375] width 147 height 18
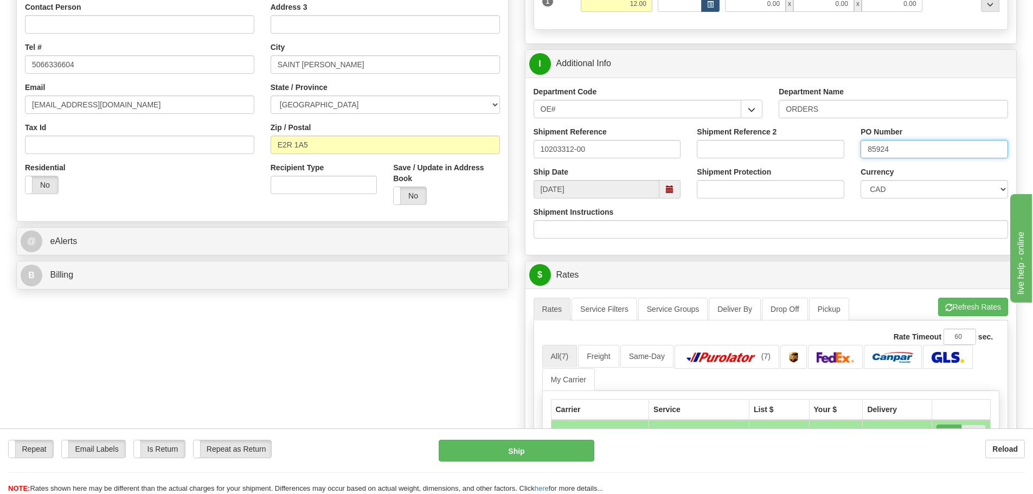
scroll to position [325, 0]
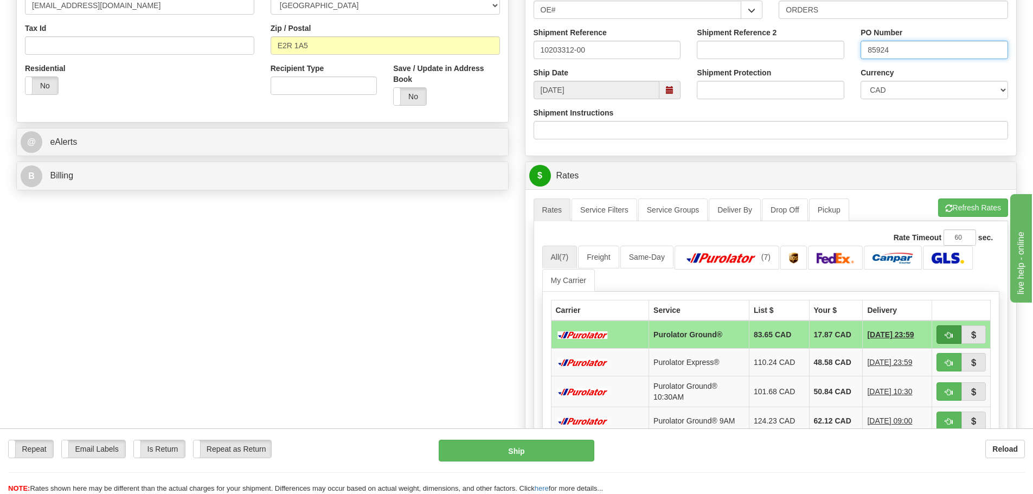
type input "85924"
click at [951, 336] on span "button" at bounding box center [949, 335] width 8 height 7
type input "260"
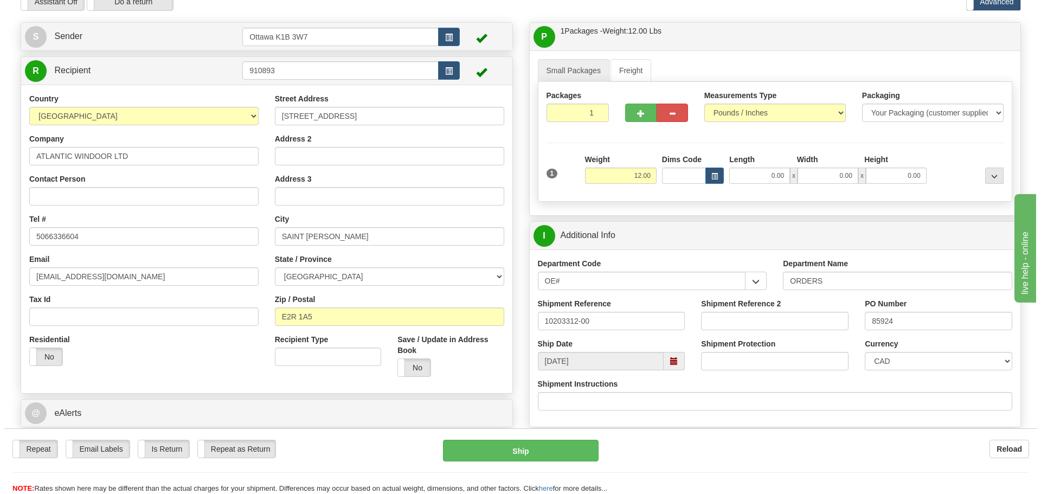
scroll to position [108, 0]
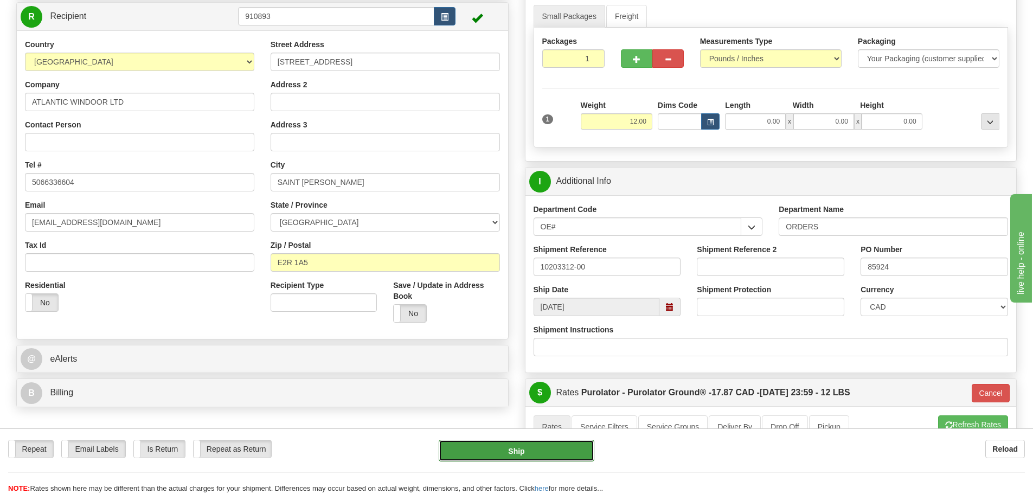
click at [496, 459] on button "Ship" at bounding box center [517, 451] width 156 height 22
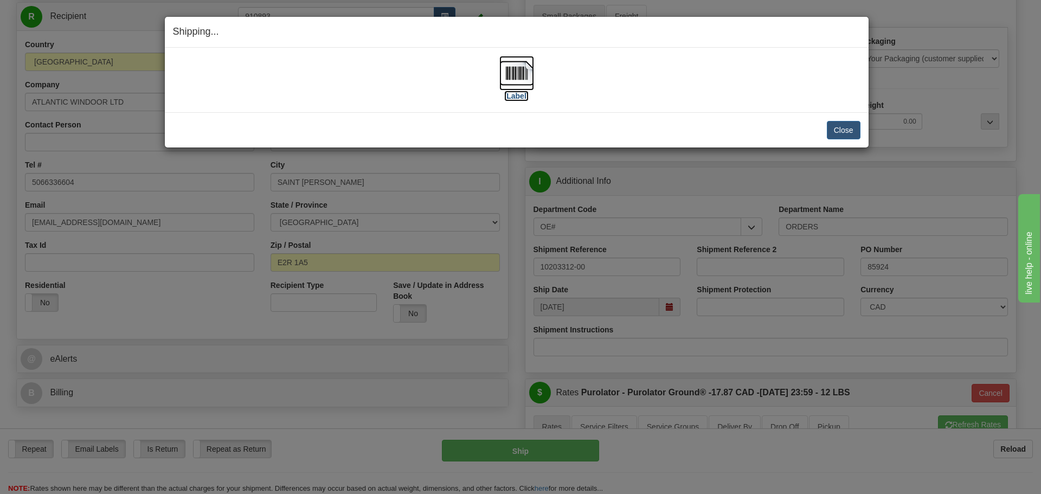
click at [512, 98] on label "[Label]" at bounding box center [516, 96] width 25 height 11
click at [849, 132] on button "Close" at bounding box center [844, 130] width 34 height 18
